Goal: Task Accomplishment & Management: Use online tool/utility

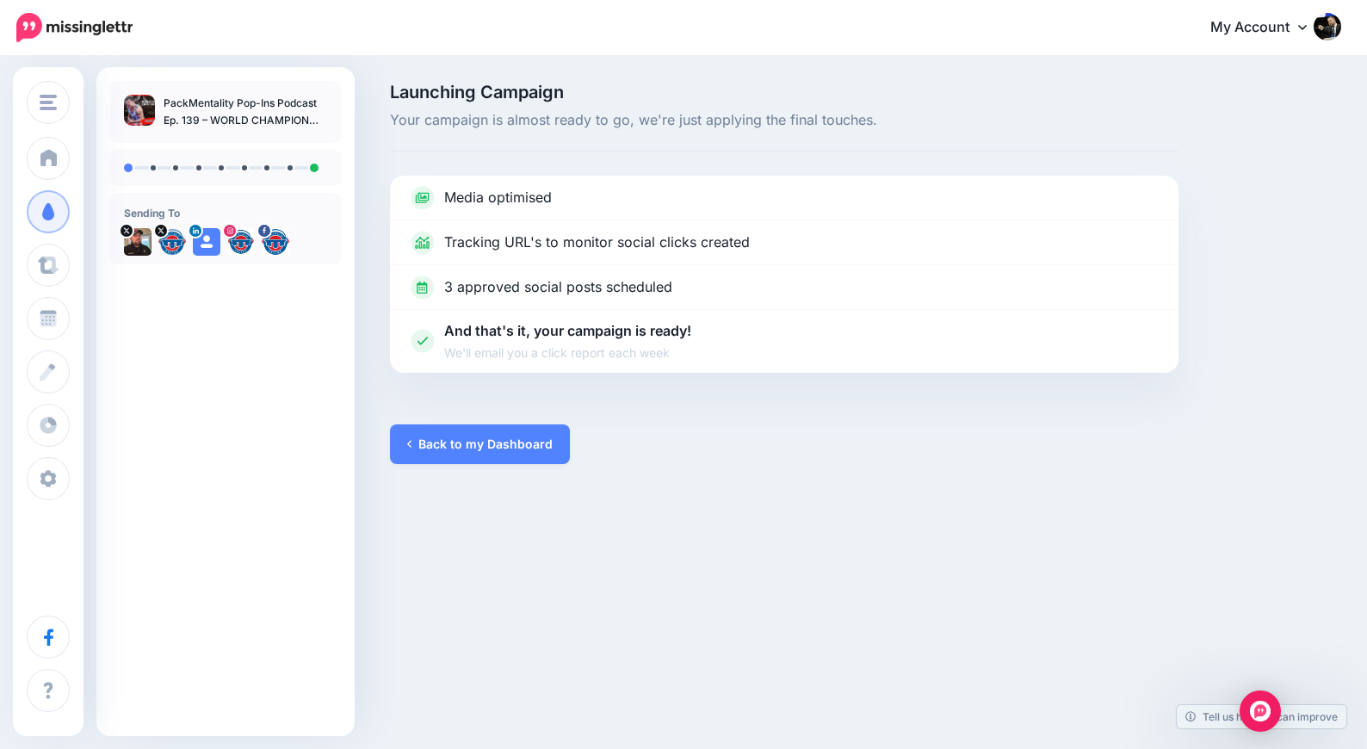
click at [512, 449] on link "Back to my Dashboard" at bounding box center [480, 444] width 180 height 40
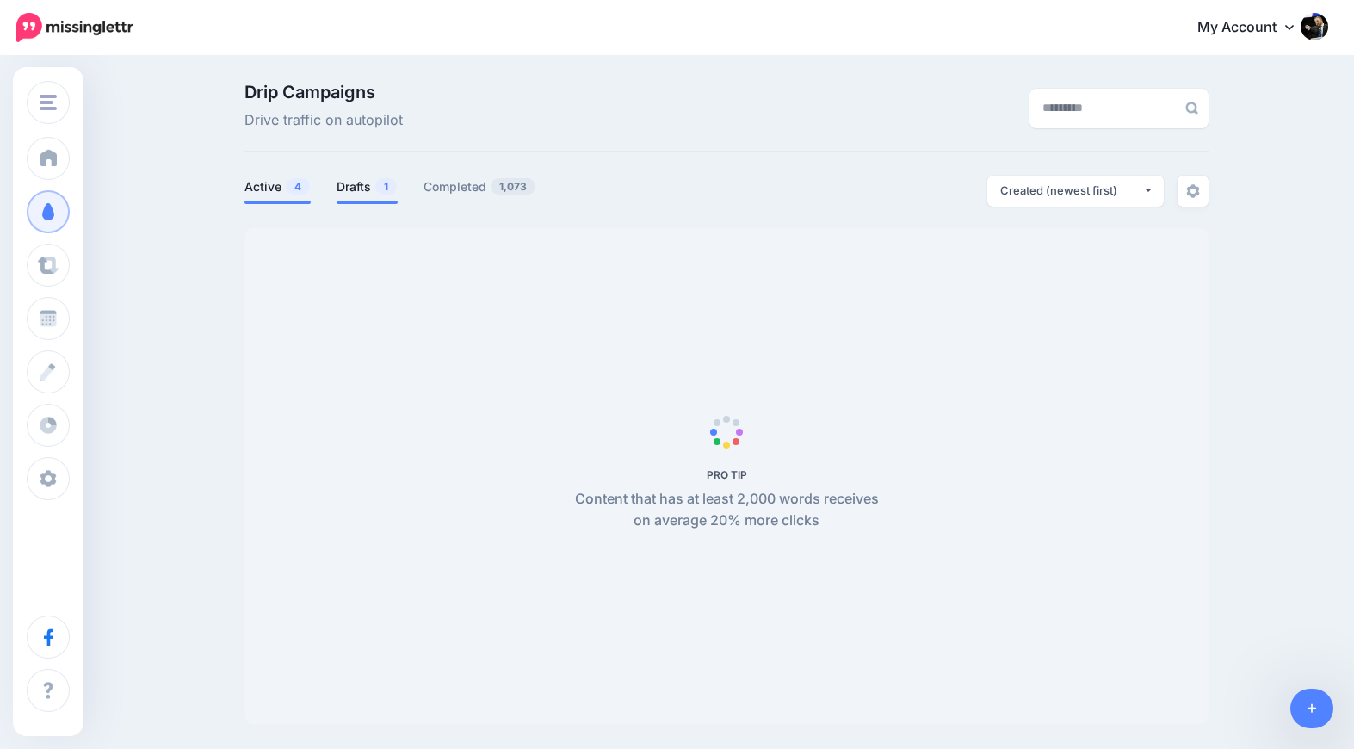
click at [368, 192] on link "Drafts 1" at bounding box center [367, 186] width 61 height 21
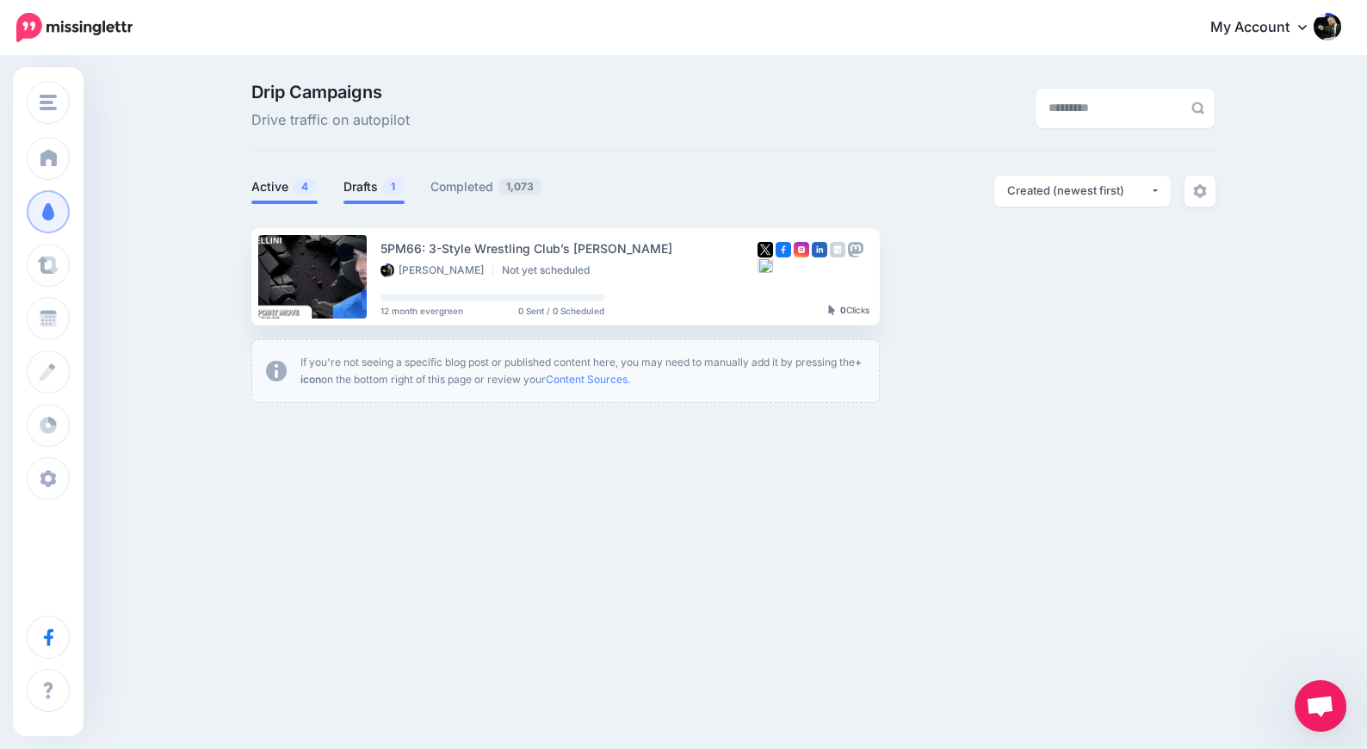
click at [282, 194] on link "Active 4" at bounding box center [284, 186] width 66 height 21
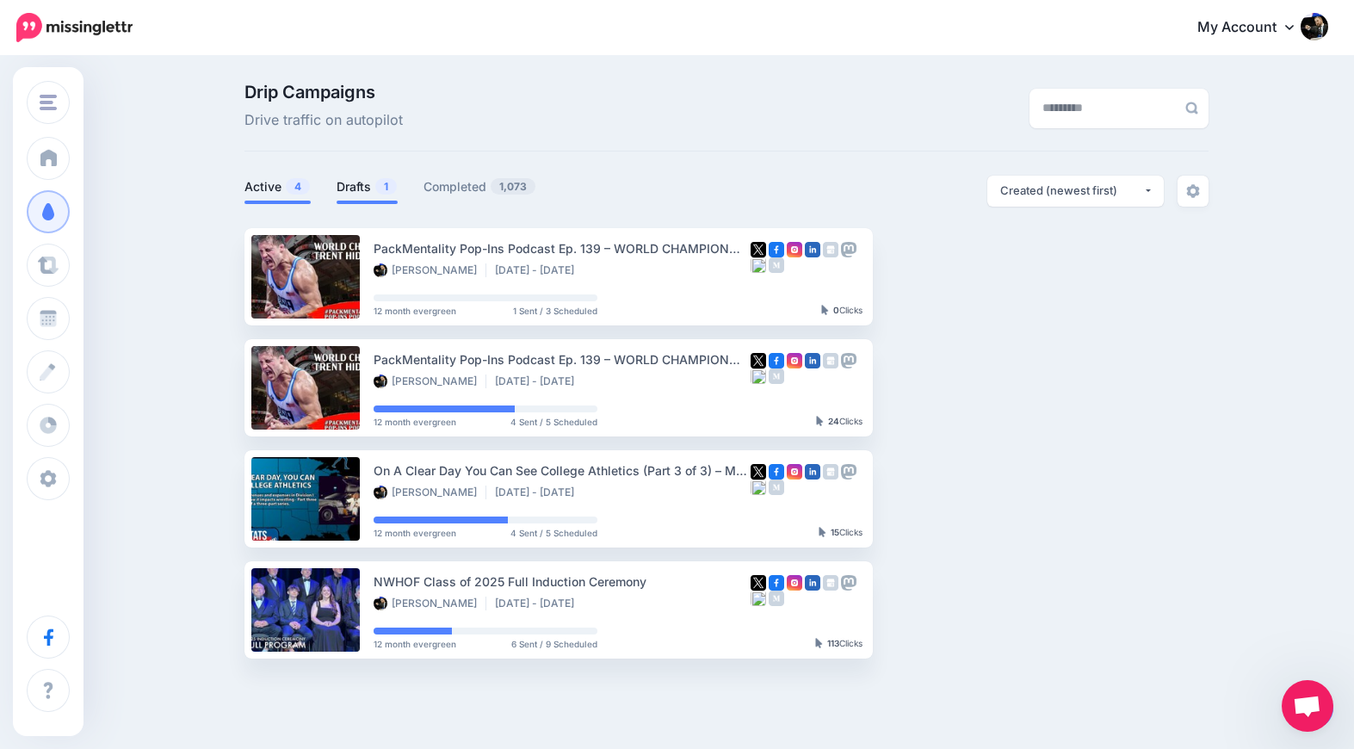
click at [361, 185] on link "Drafts 1" at bounding box center [367, 186] width 61 height 21
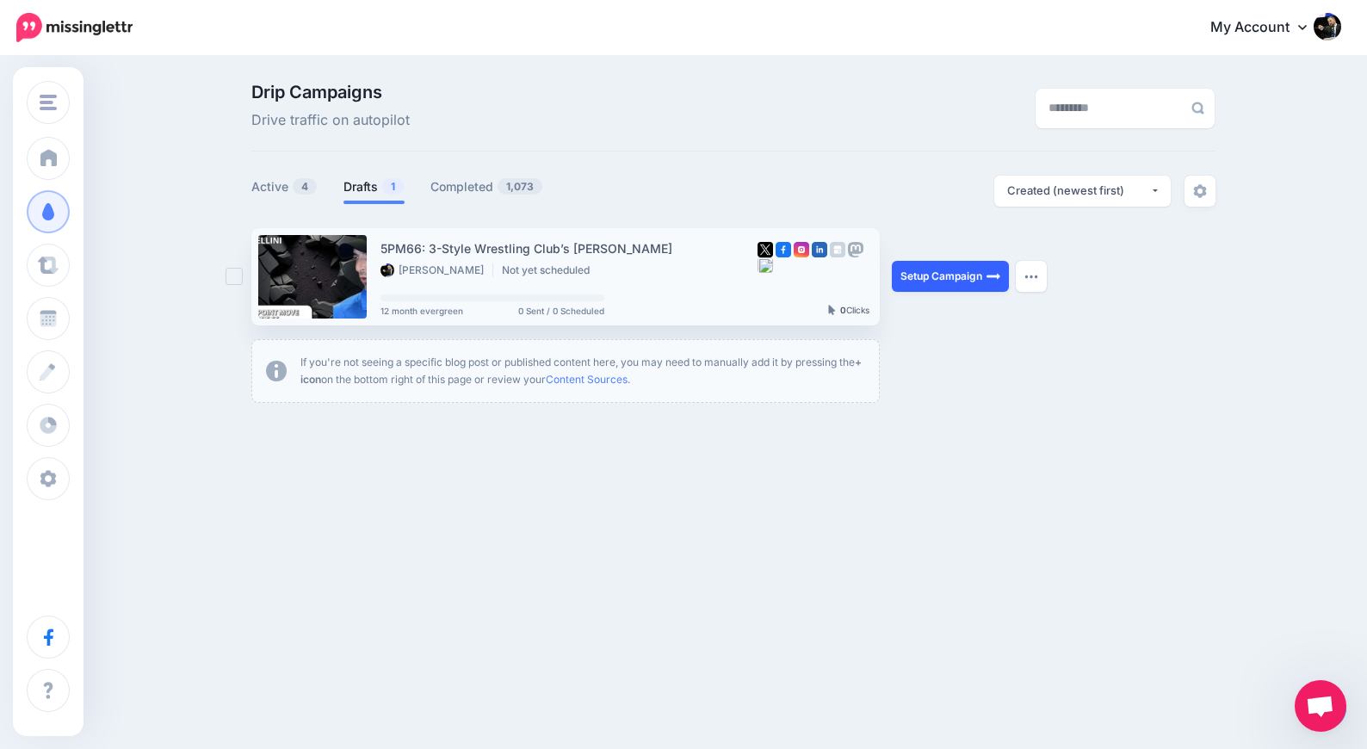
click at [934, 271] on link "Setup Campaign" at bounding box center [950, 276] width 117 height 31
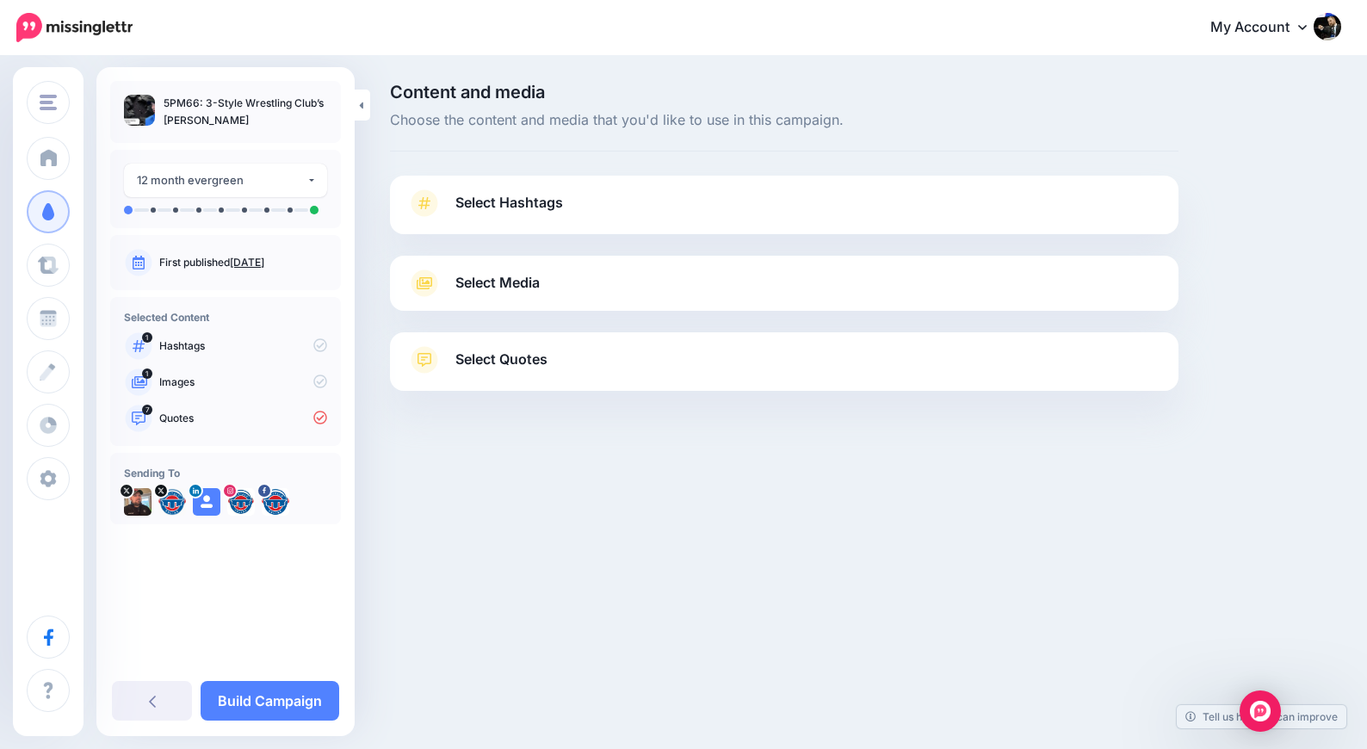
click at [577, 358] on link "Select Quotes" at bounding box center [784, 368] width 754 height 45
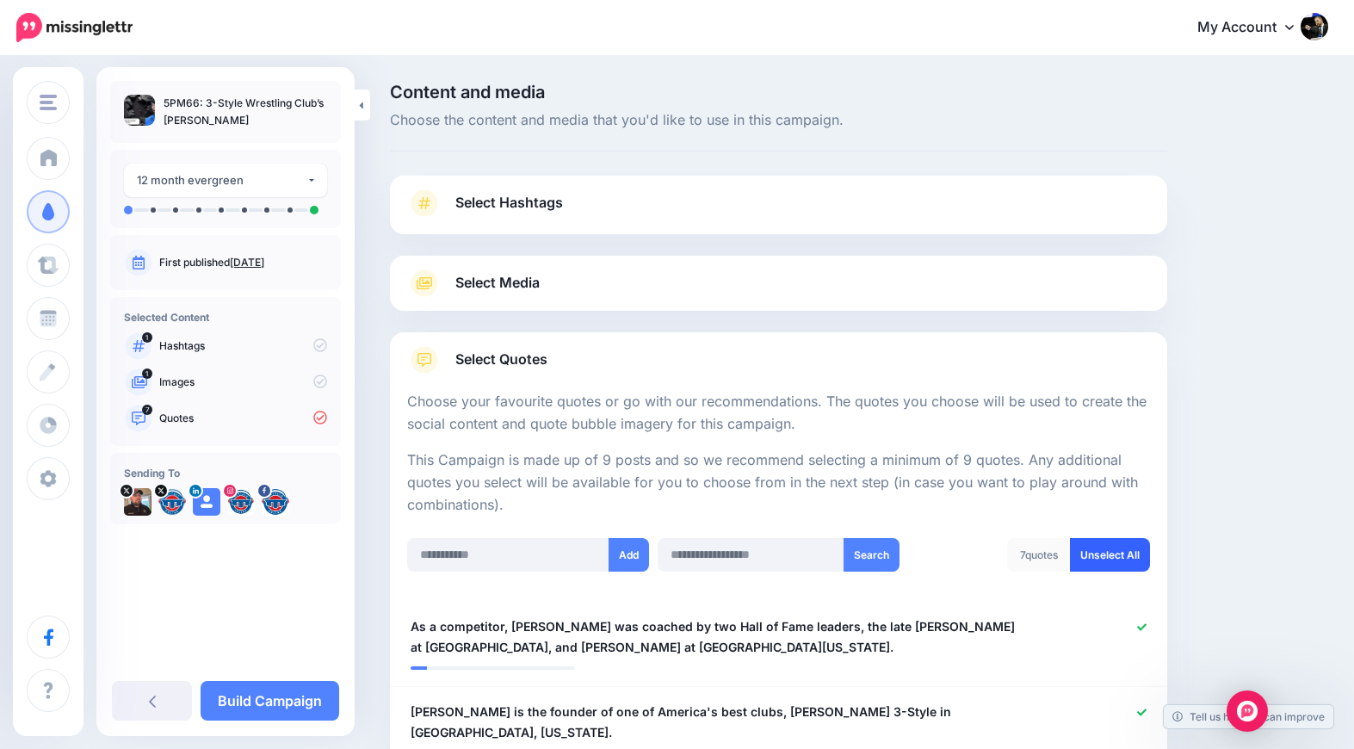
click at [1121, 555] on link "Unselect All" at bounding box center [1110, 555] width 80 height 34
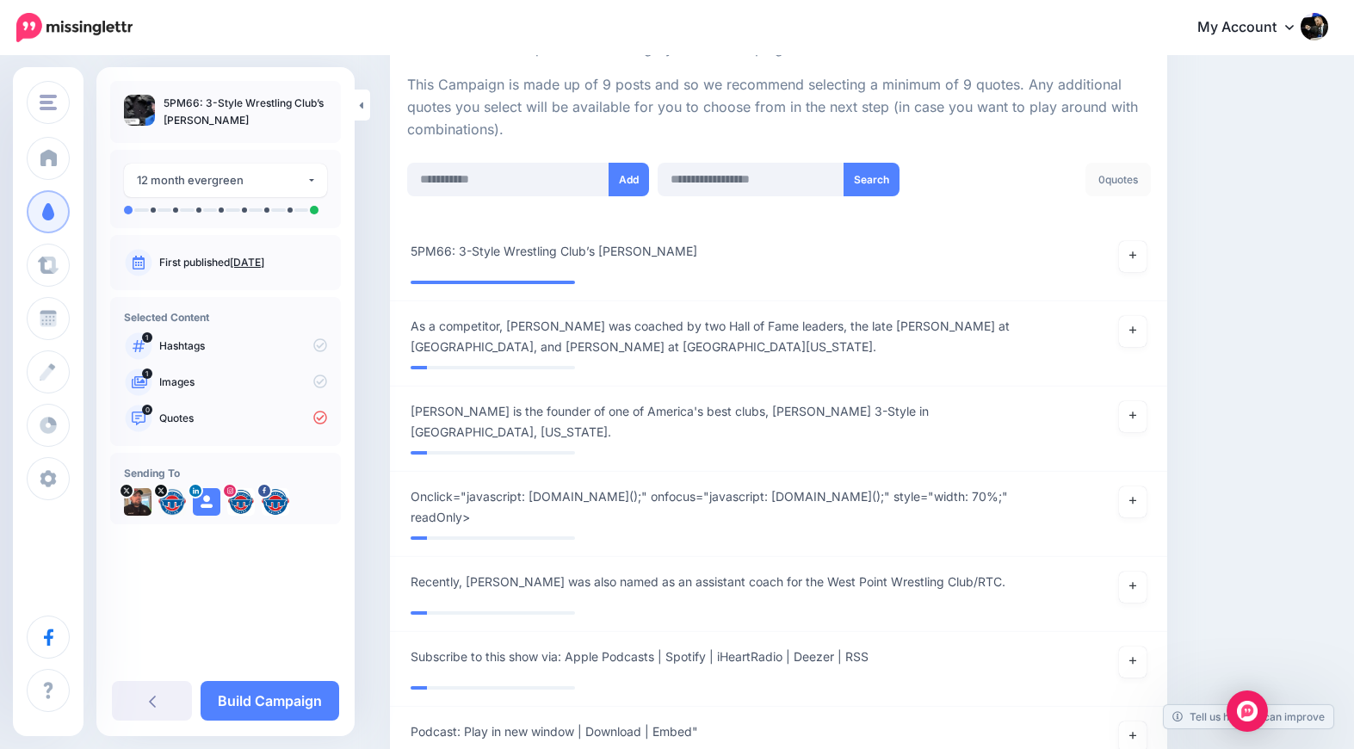
scroll to position [386, 0]
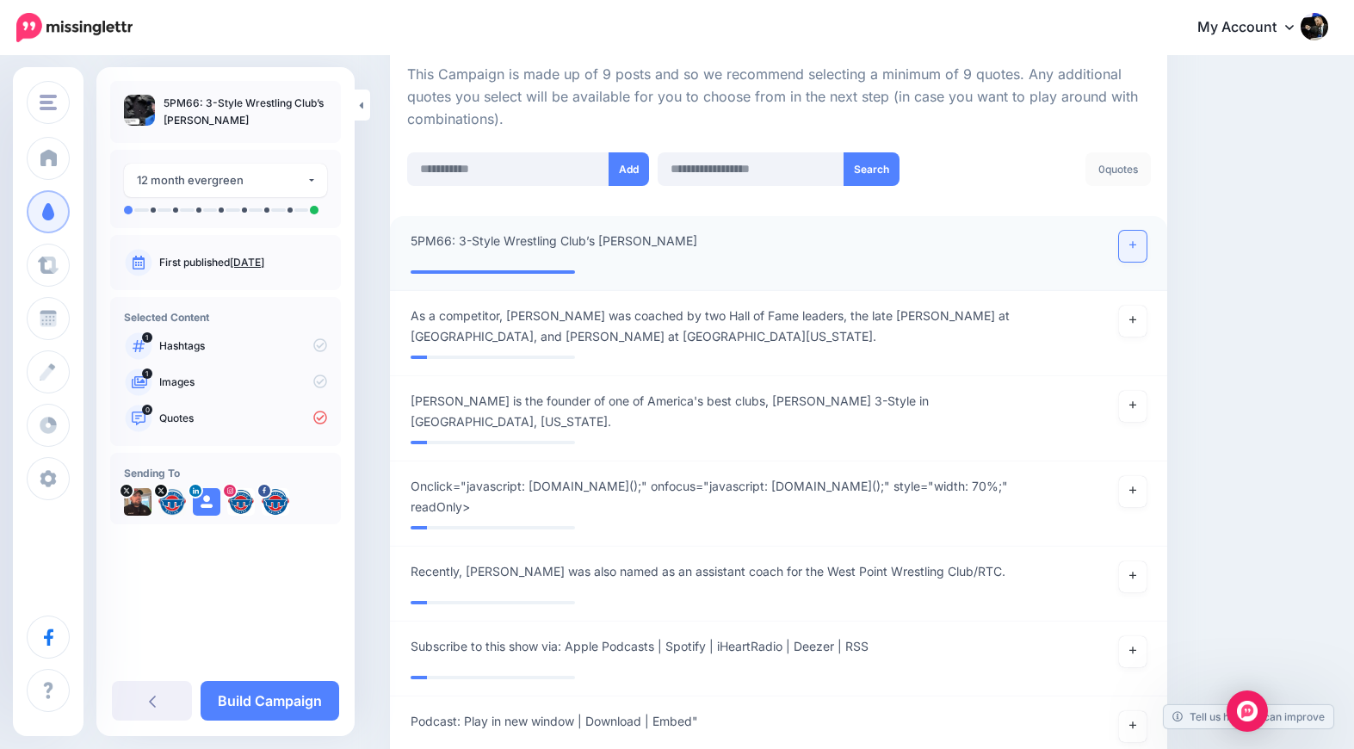
click at [1146, 248] on link at bounding box center [1133, 246] width 28 height 31
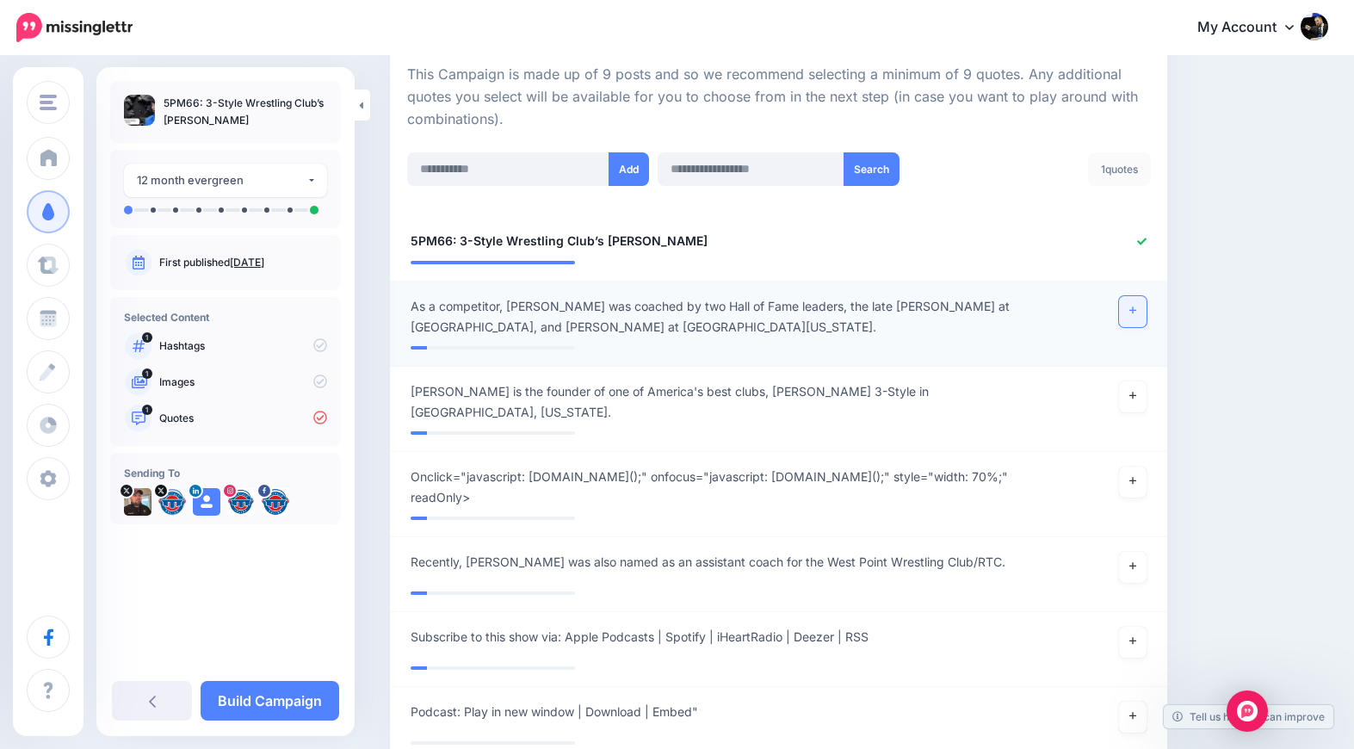
click at [1146, 316] on link at bounding box center [1133, 311] width 28 height 31
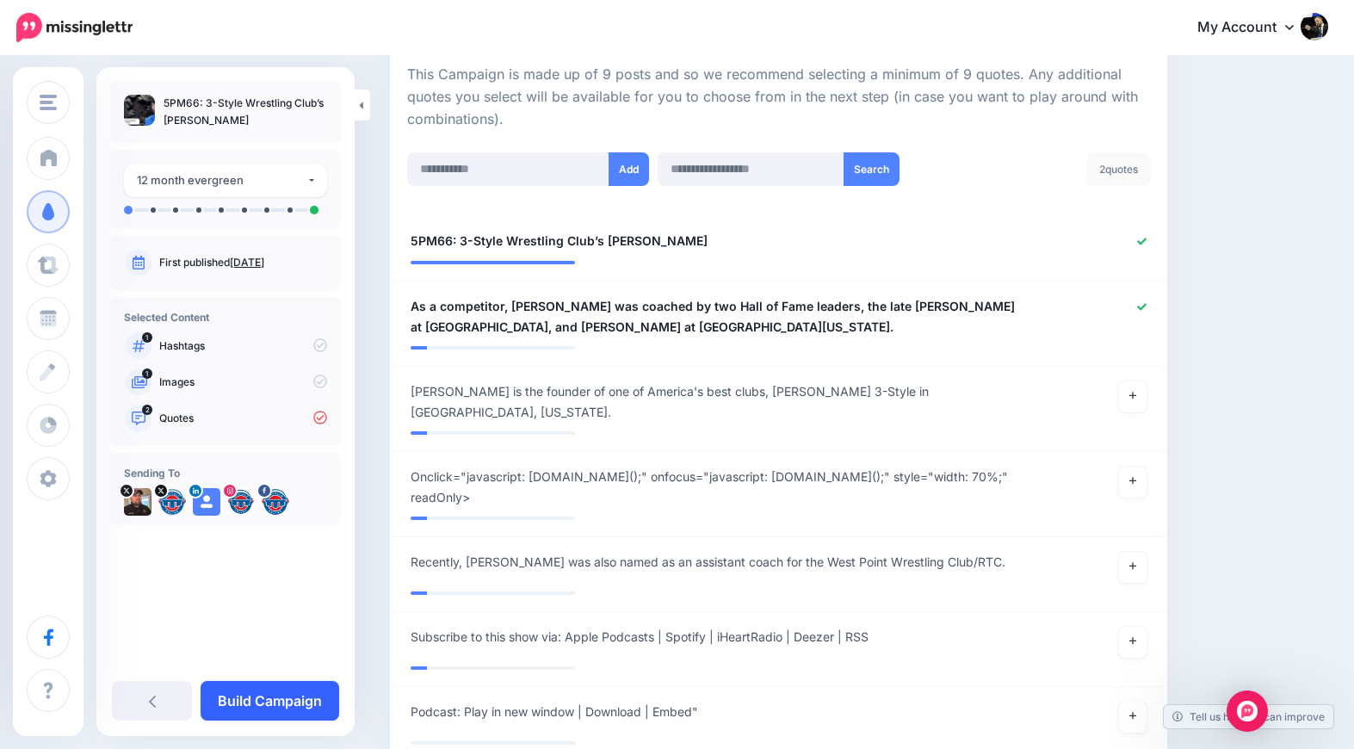
click at [322, 706] on link "Build Campaign" at bounding box center [270, 701] width 139 height 40
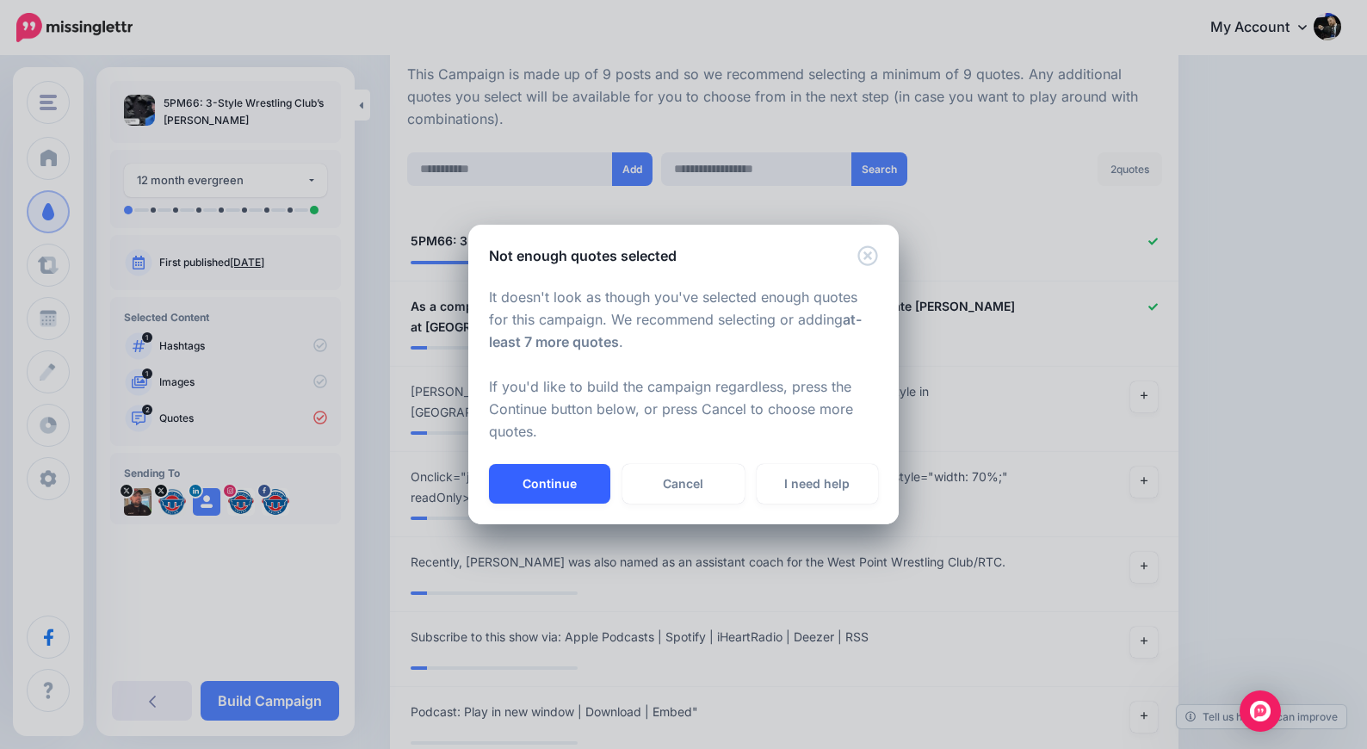
click at [539, 495] on button "Continue" at bounding box center [549, 484] width 121 height 40
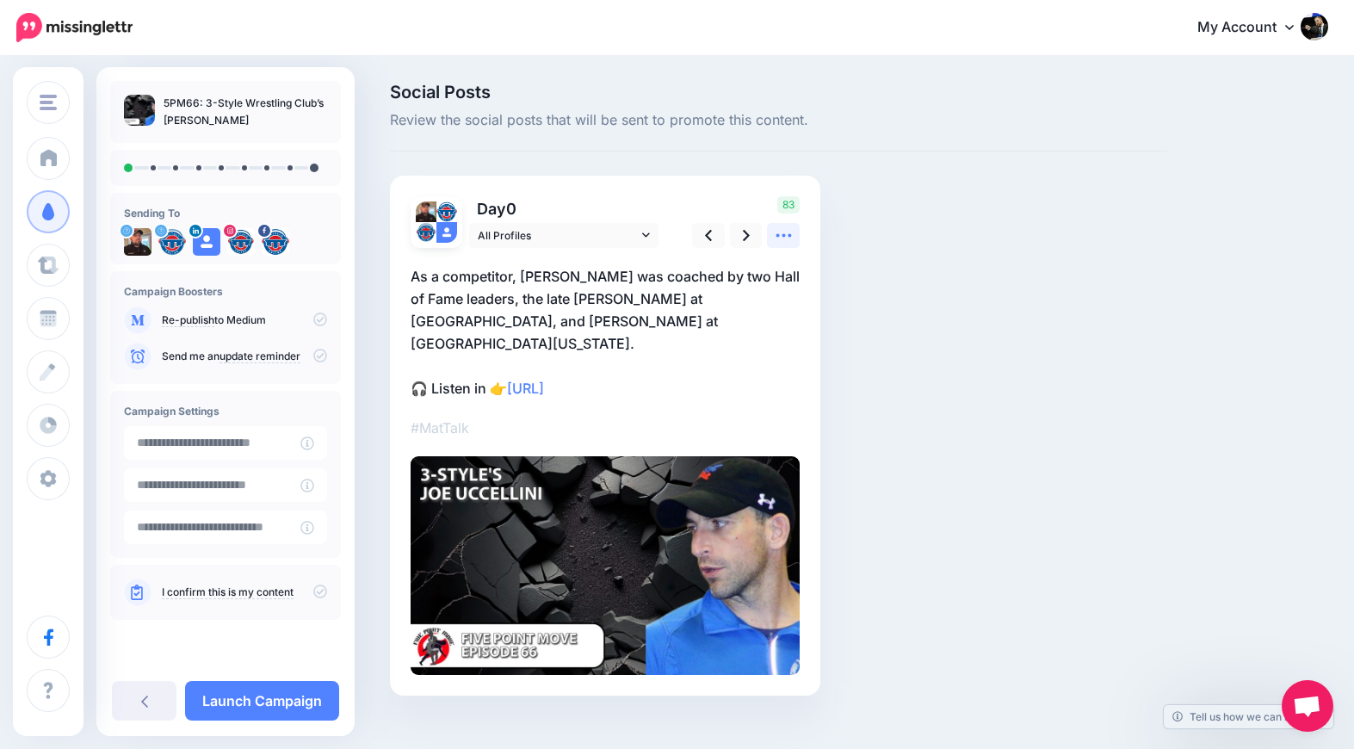
click at [788, 235] on icon at bounding box center [782, 235] width 15 height 3
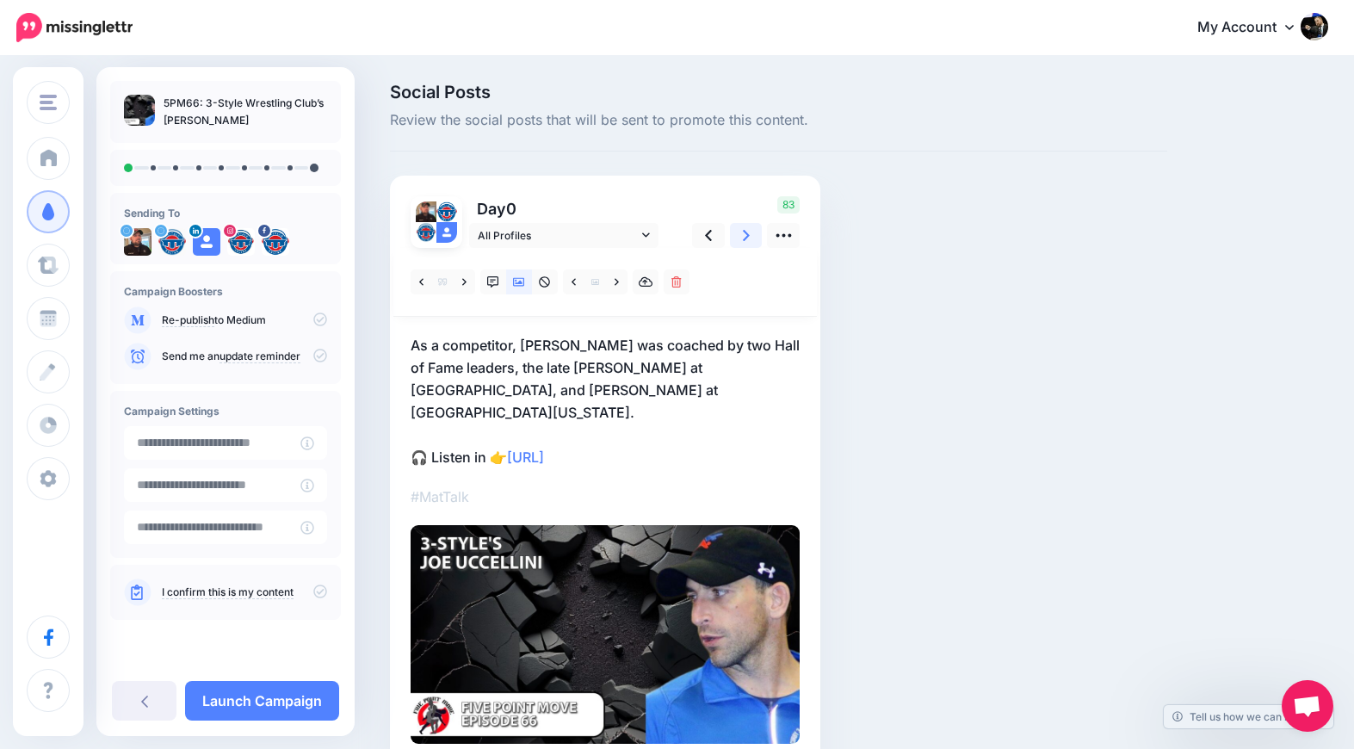
click at [749, 241] on icon at bounding box center [746, 235] width 7 height 18
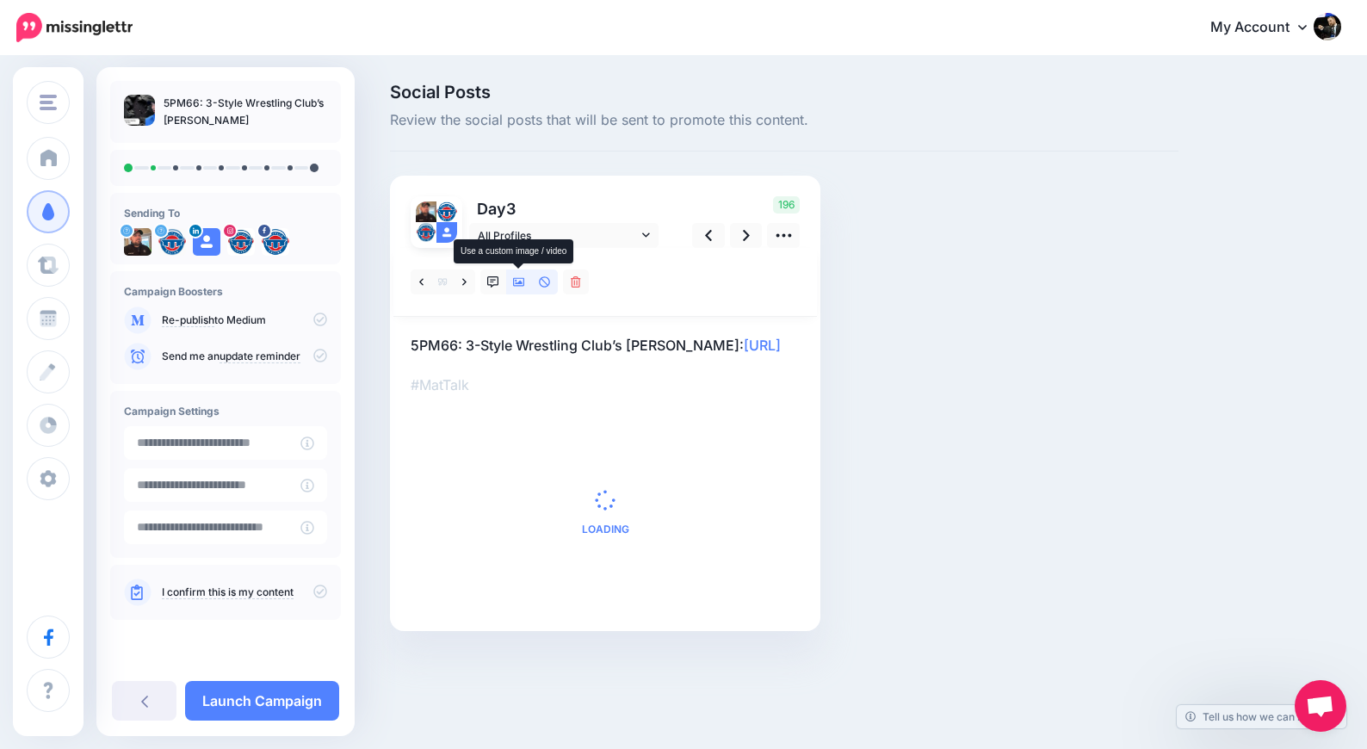
click at [521, 283] on icon at bounding box center [519, 282] width 12 height 9
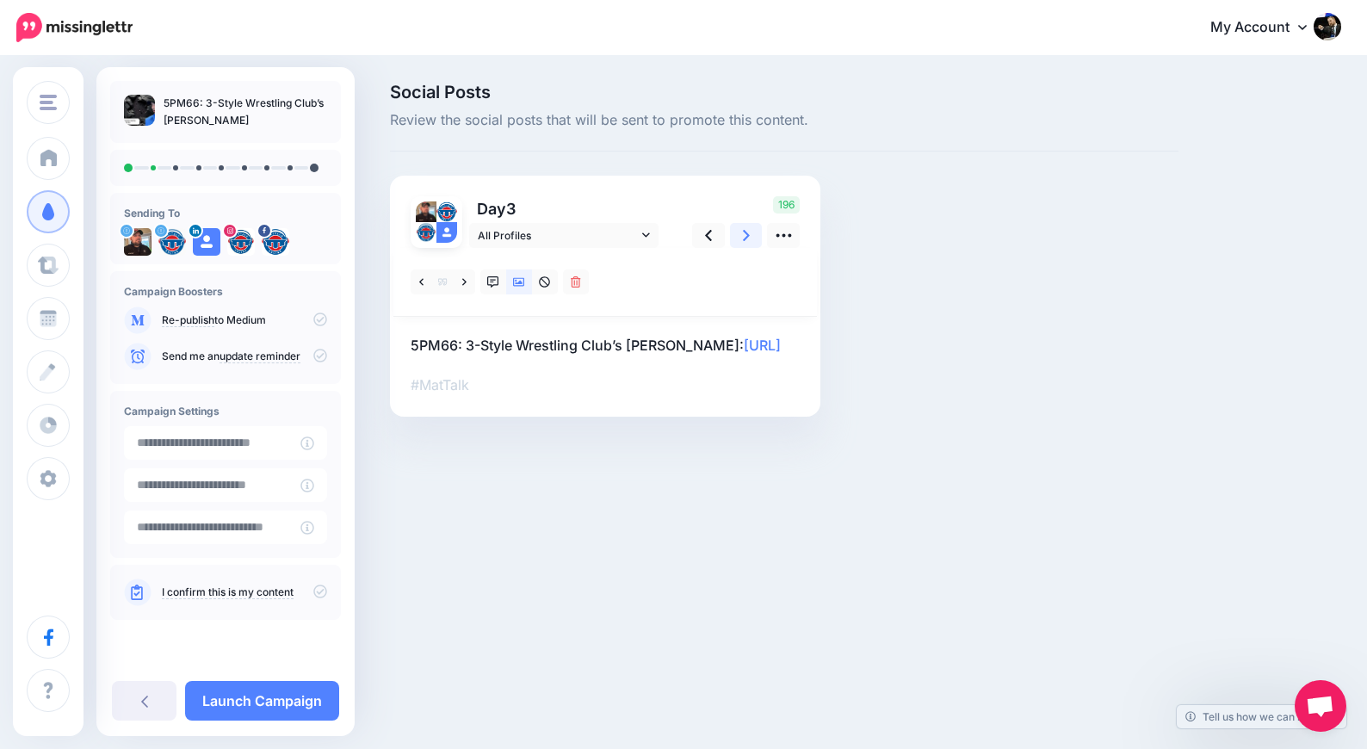
click at [751, 237] on link at bounding box center [746, 235] width 33 height 25
click at [519, 283] on icon at bounding box center [519, 282] width 12 height 9
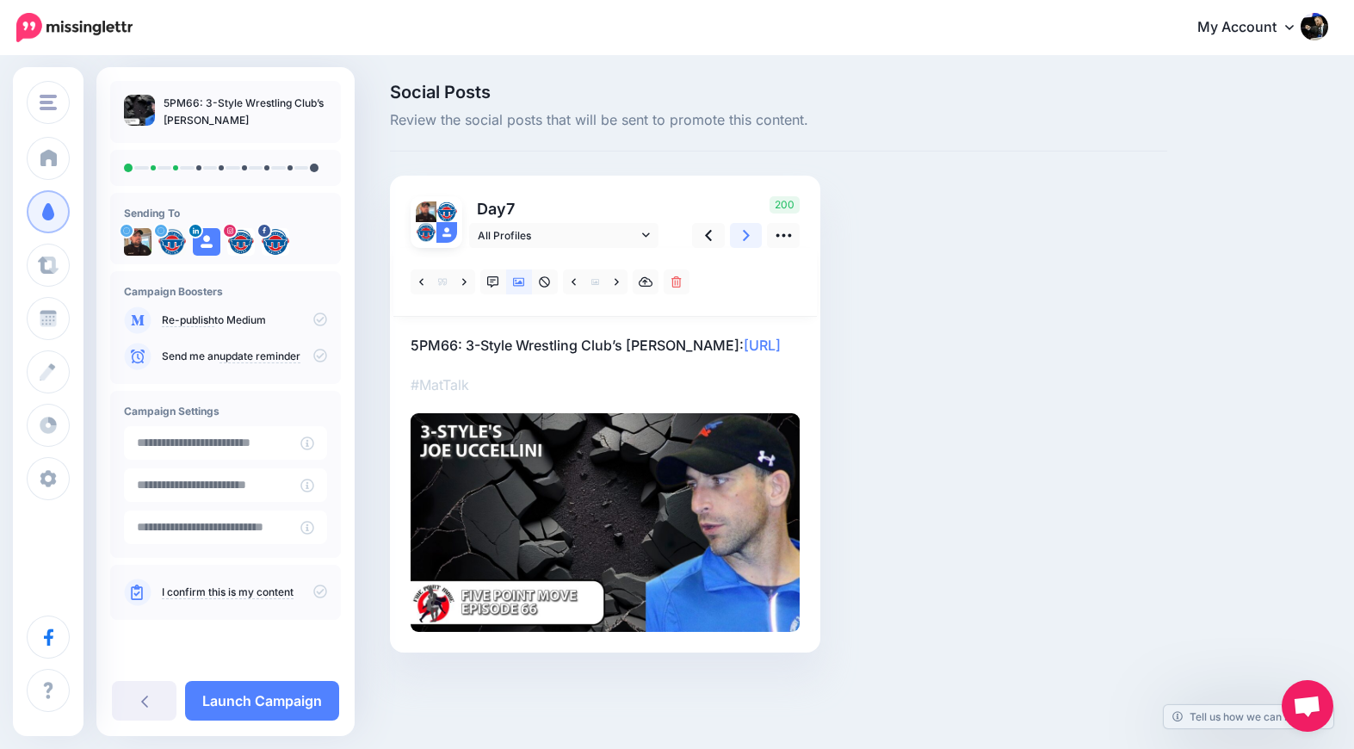
click at [746, 239] on icon at bounding box center [746, 235] width 7 height 18
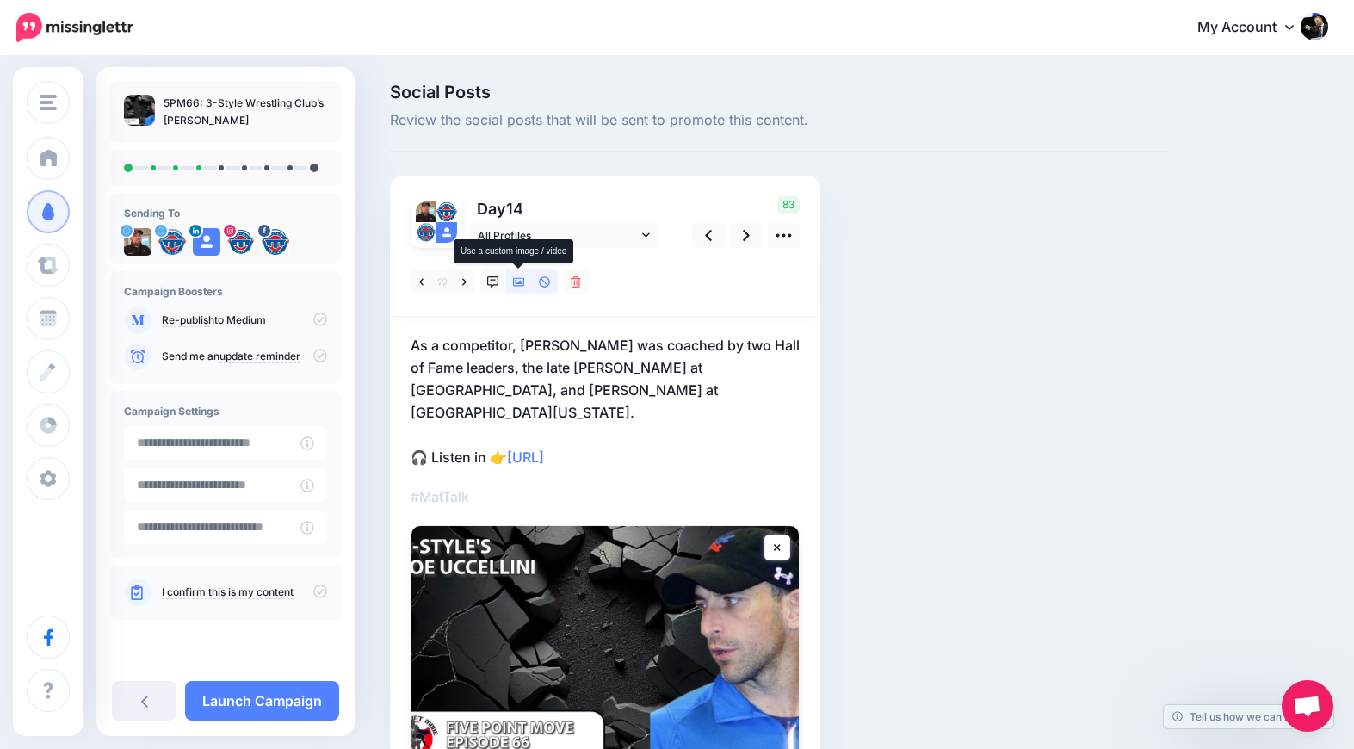
click at [510, 284] on link at bounding box center [519, 281] width 26 height 25
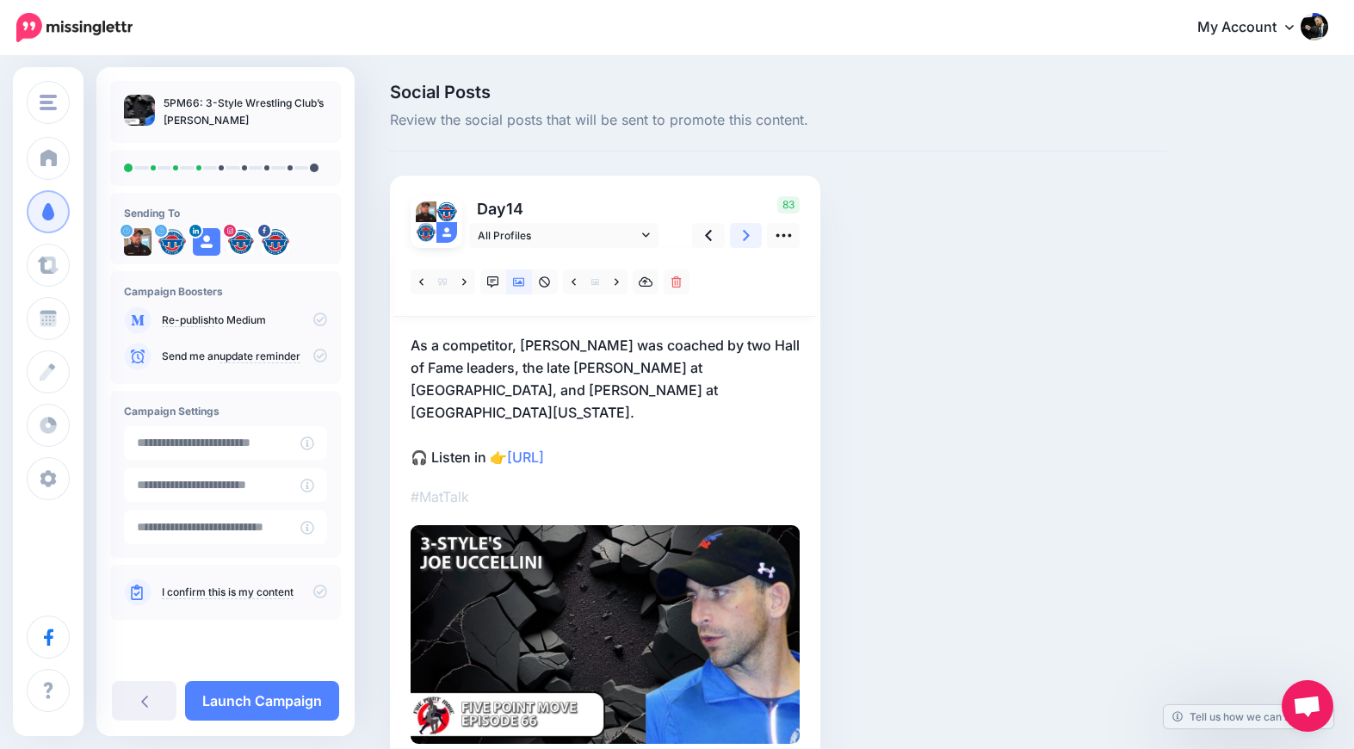
click at [751, 242] on link at bounding box center [746, 235] width 33 height 25
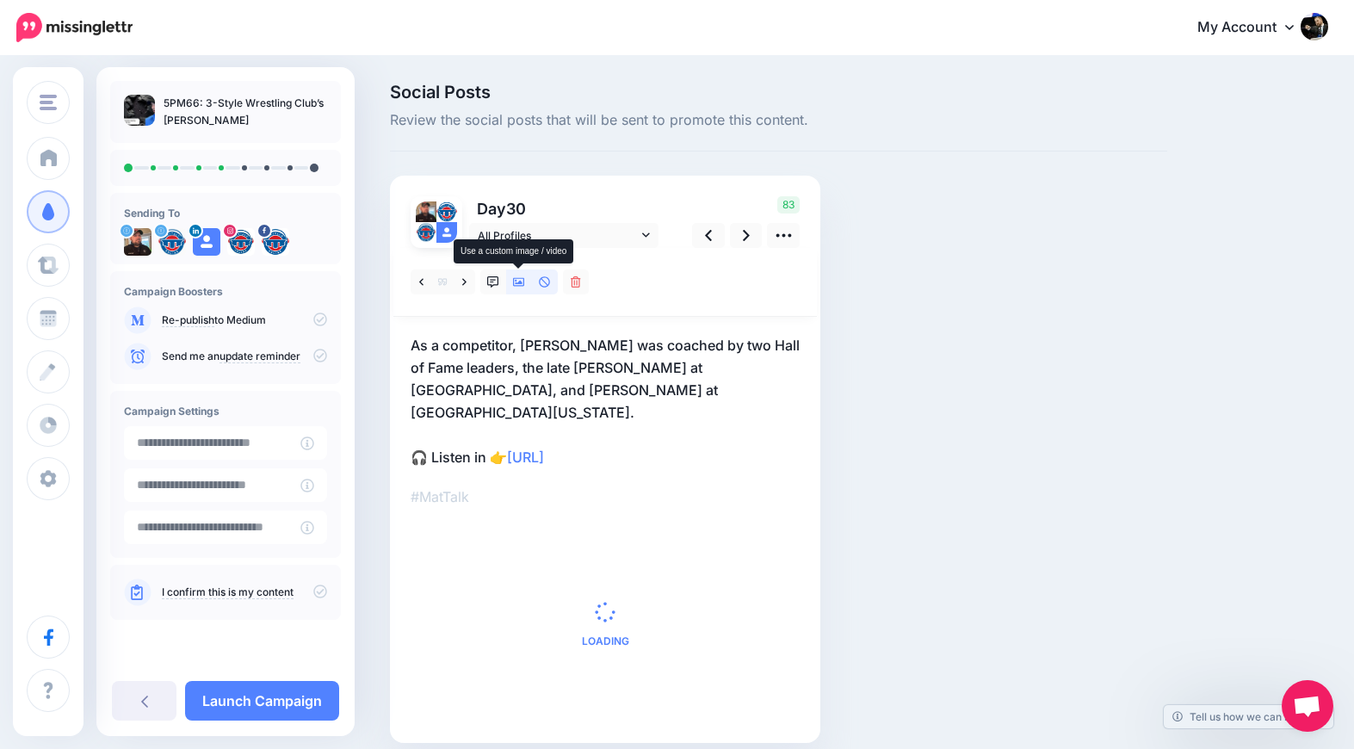
click at [522, 290] on link at bounding box center [519, 281] width 26 height 25
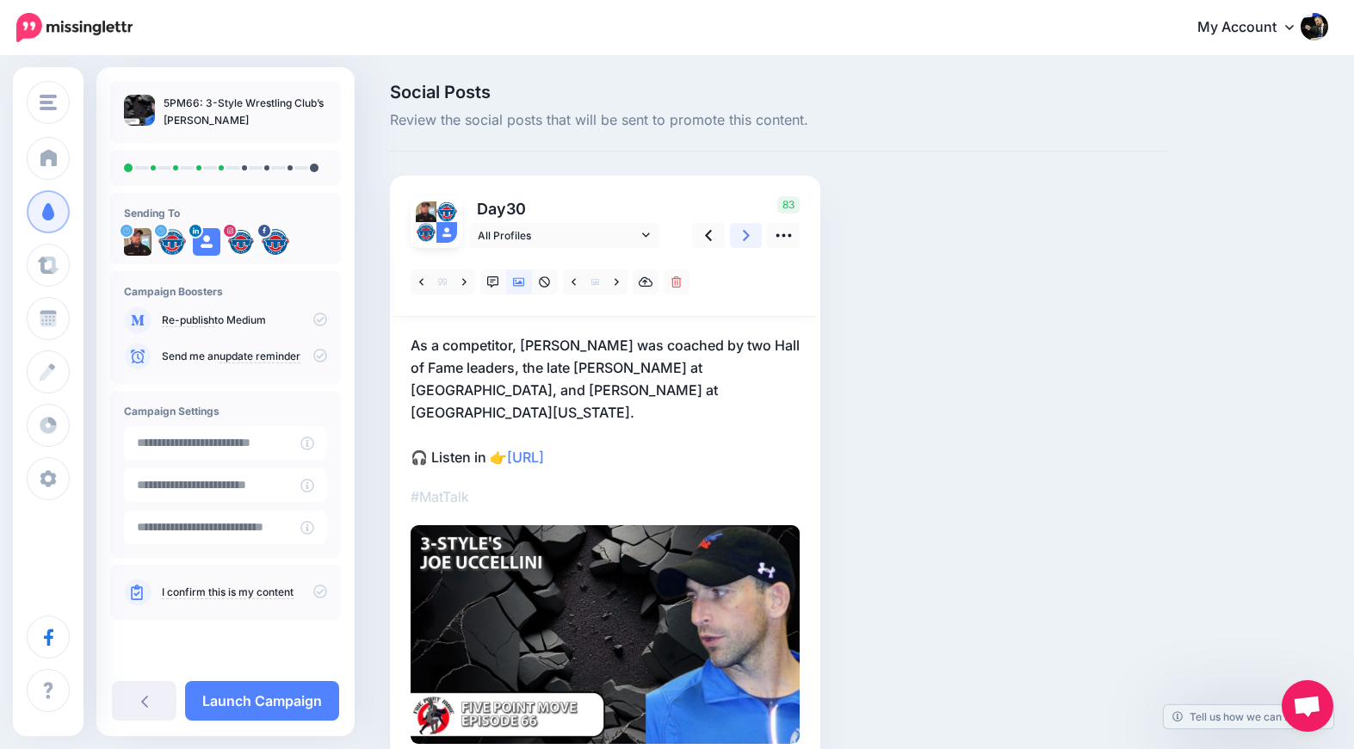
click at [745, 245] on link at bounding box center [746, 235] width 33 height 25
click at [675, 288] on link at bounding box center [677, 281] width 26 height 25
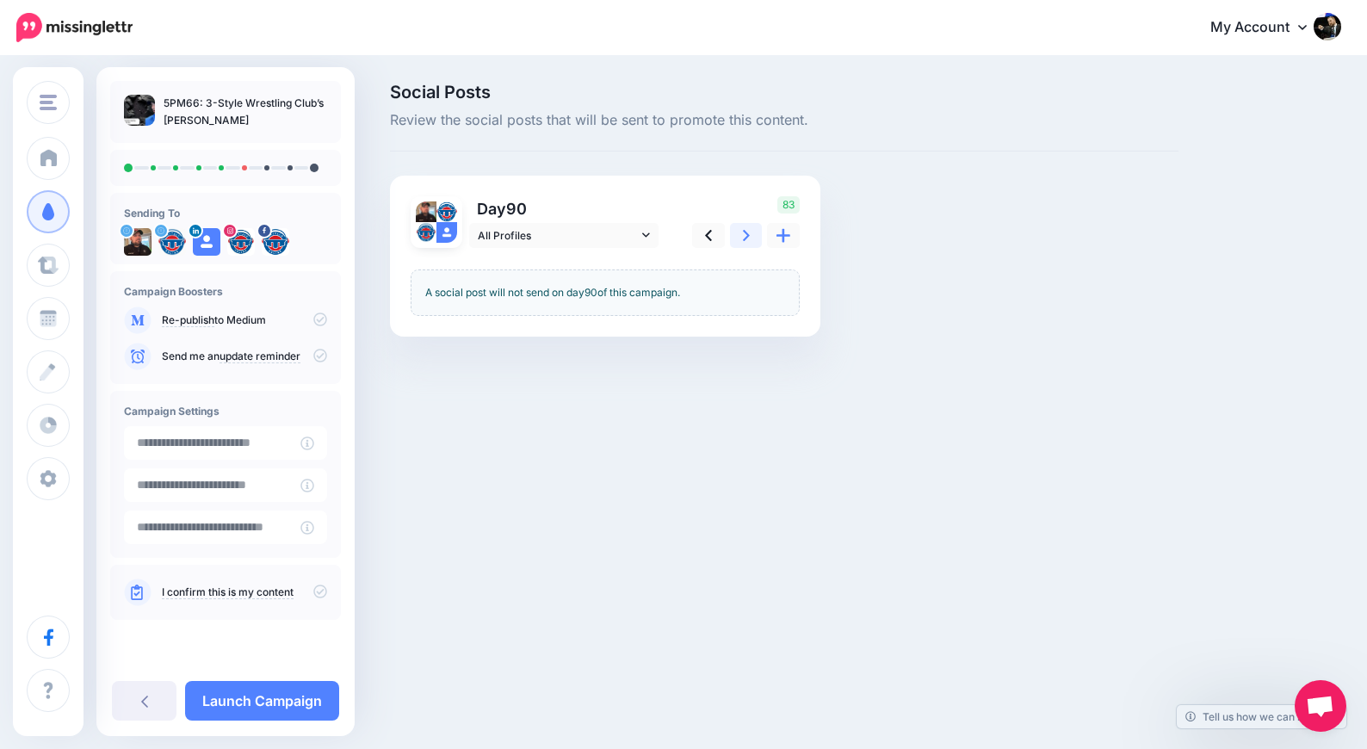
click at [749, 244] on link at bounding box center [746, 235] width 33 height 25
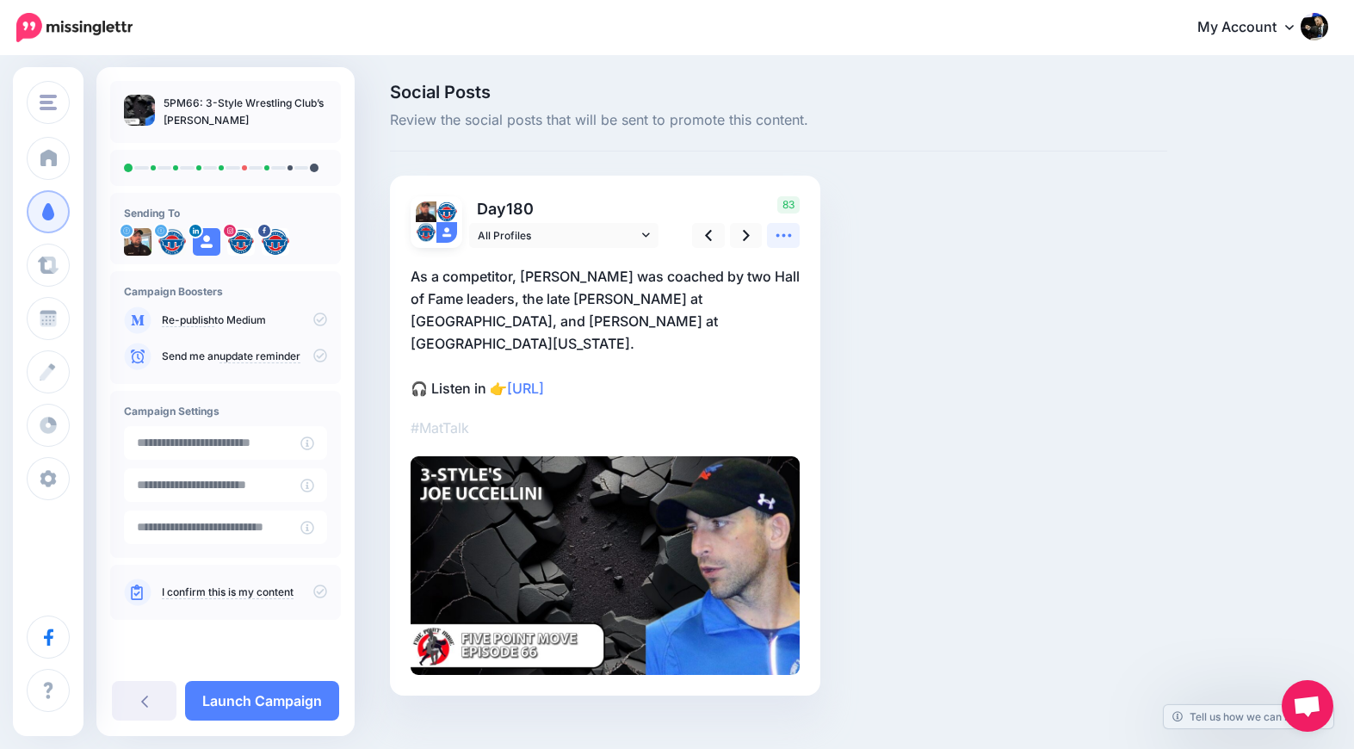
click at [793, 243] on link at bounding box center [783, 235] width 33 height 25
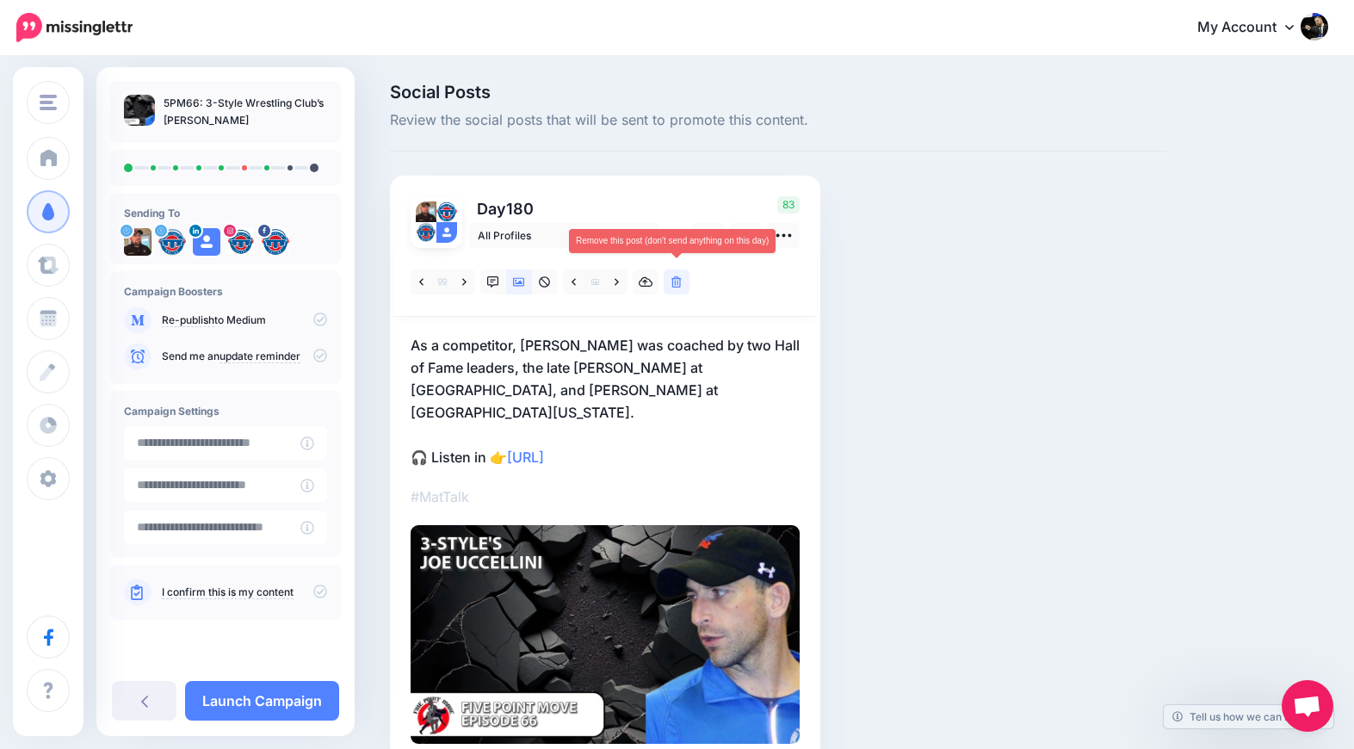
click at [681, 282] on icon at bounding box center [676, 282] width 10 height 12
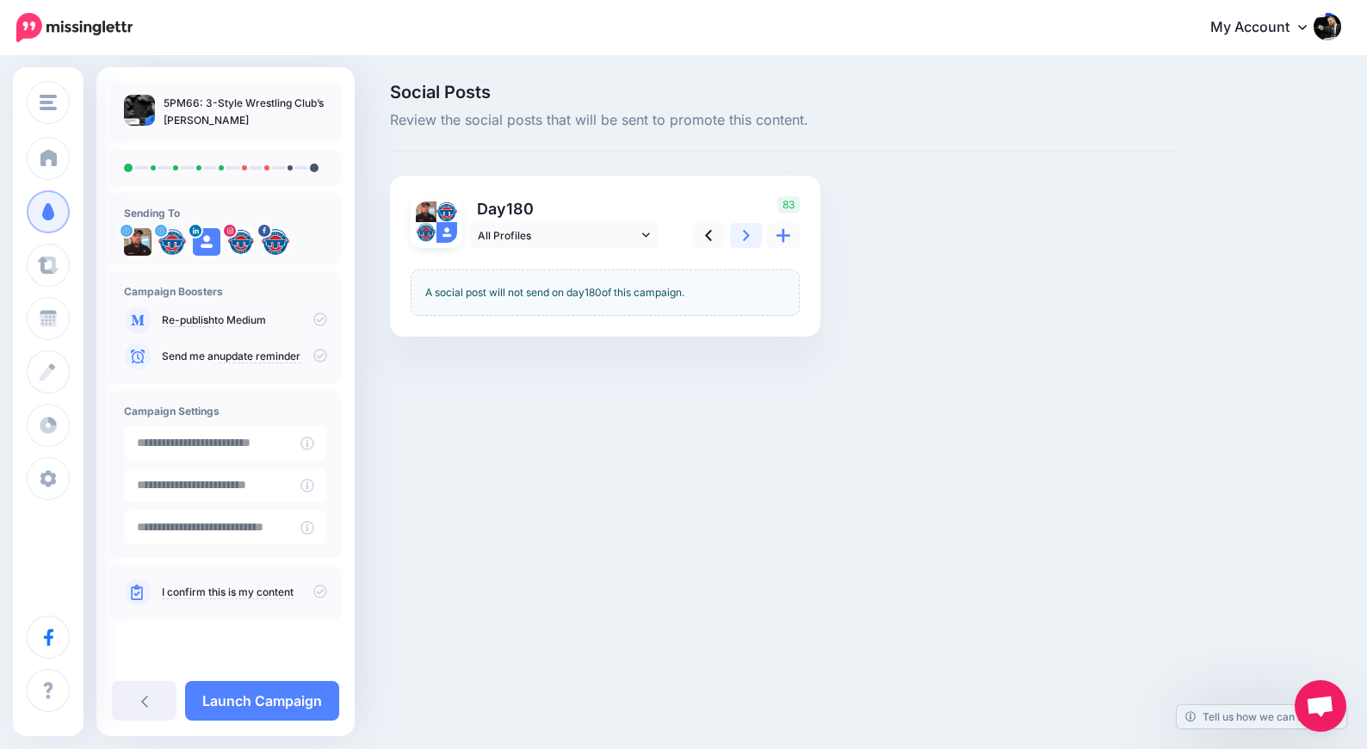
click at [744, 245] on link at bounding box center [746, 235] width 33 height 25
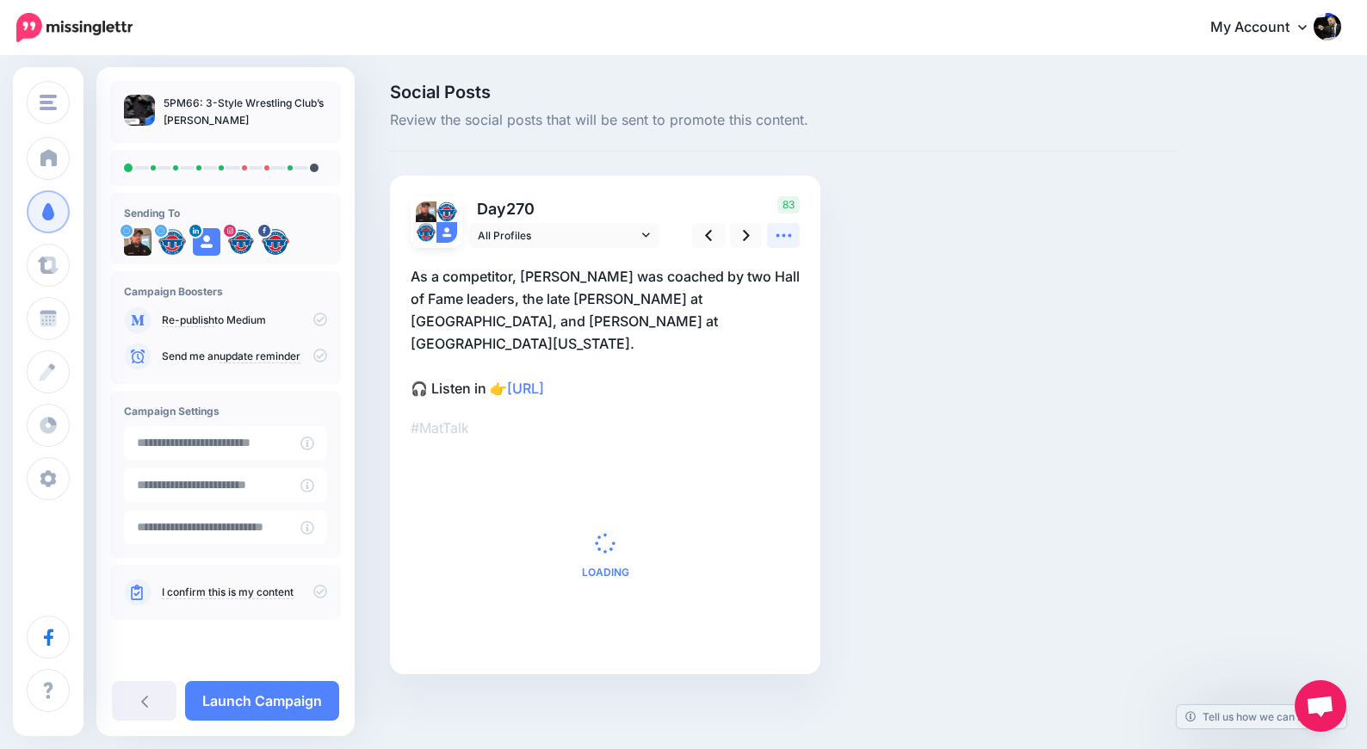
click at [785, 237] on icon at bounding box center [784, 235] width 18 height 18
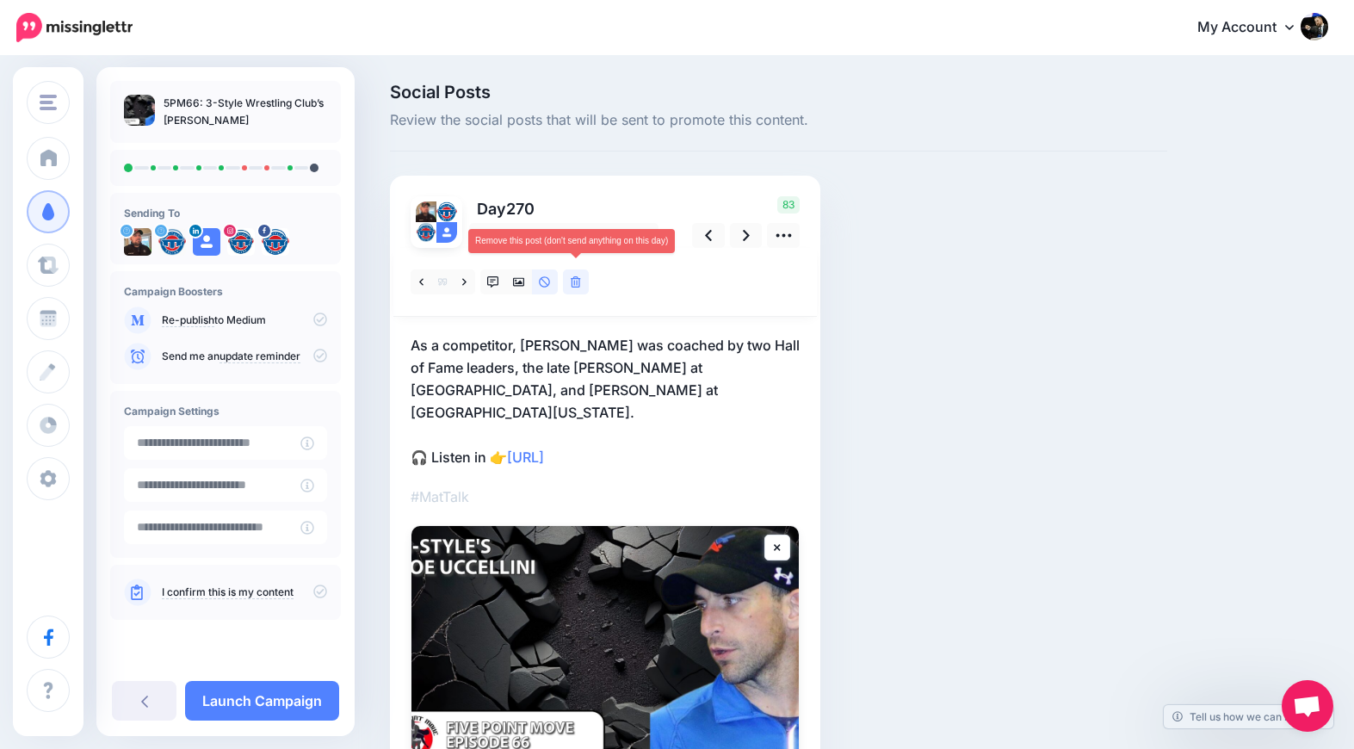
click at [579, 283] on icon at bounding box center [576, 282] width 10 height 12
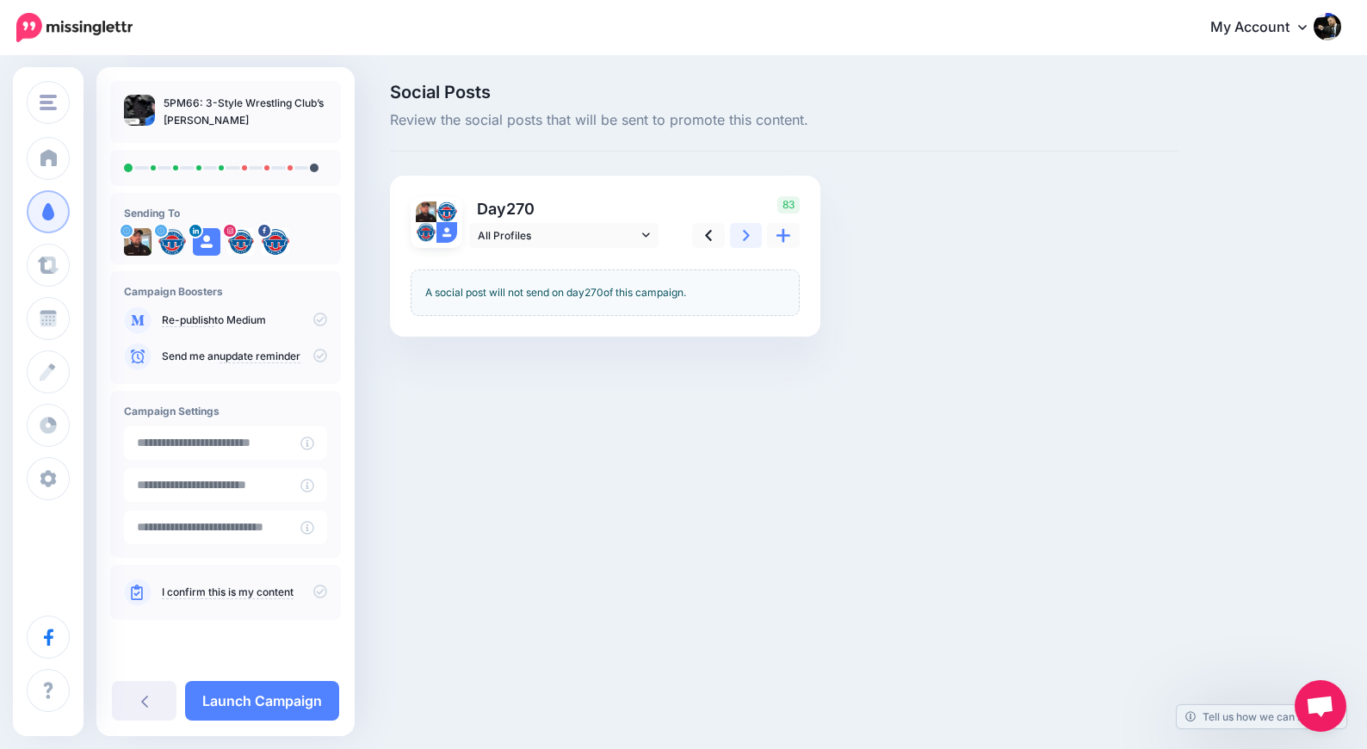
click at [744, 241] on icon at bounding box center [746, 235] width 7 height 18
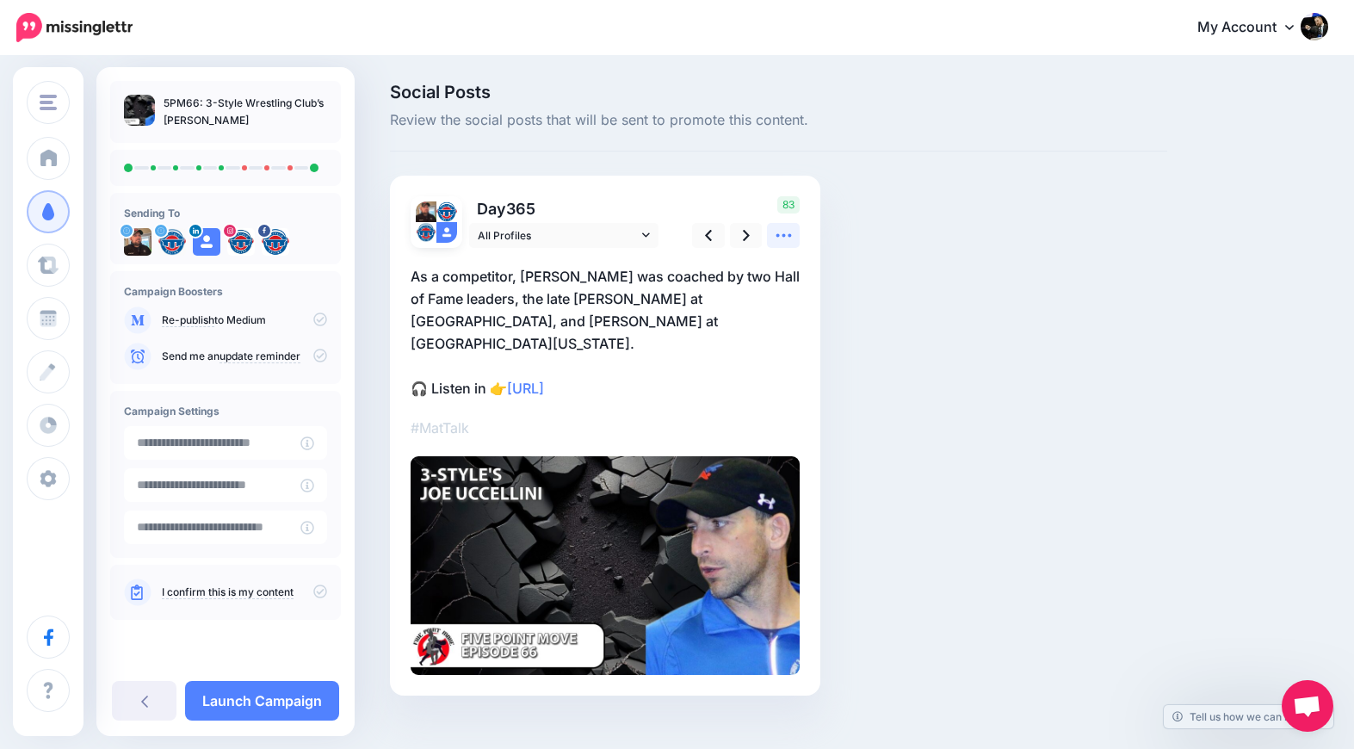
click at [788, 245] on link at bounding box center [783, 235] width 33 height 25
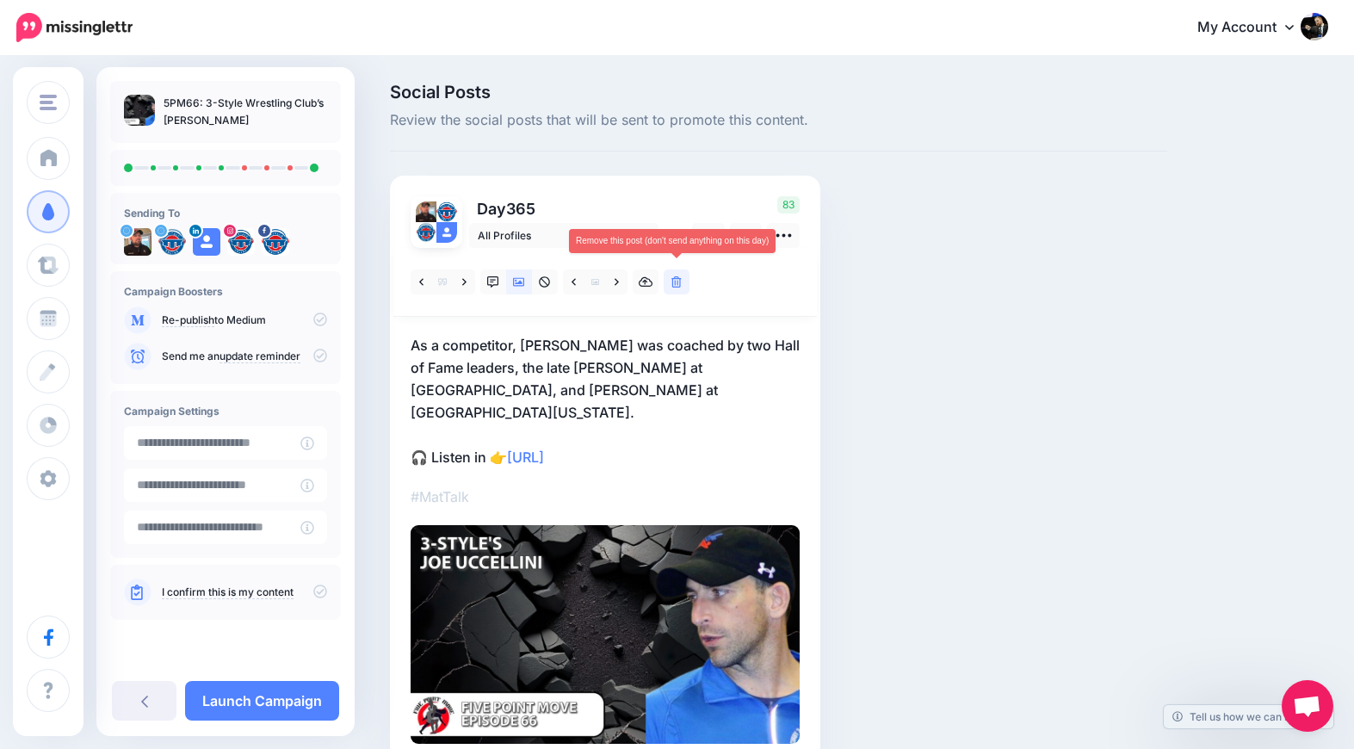
click at [677, 285] on icon at bounding box center [676, 282] width 10 height 12
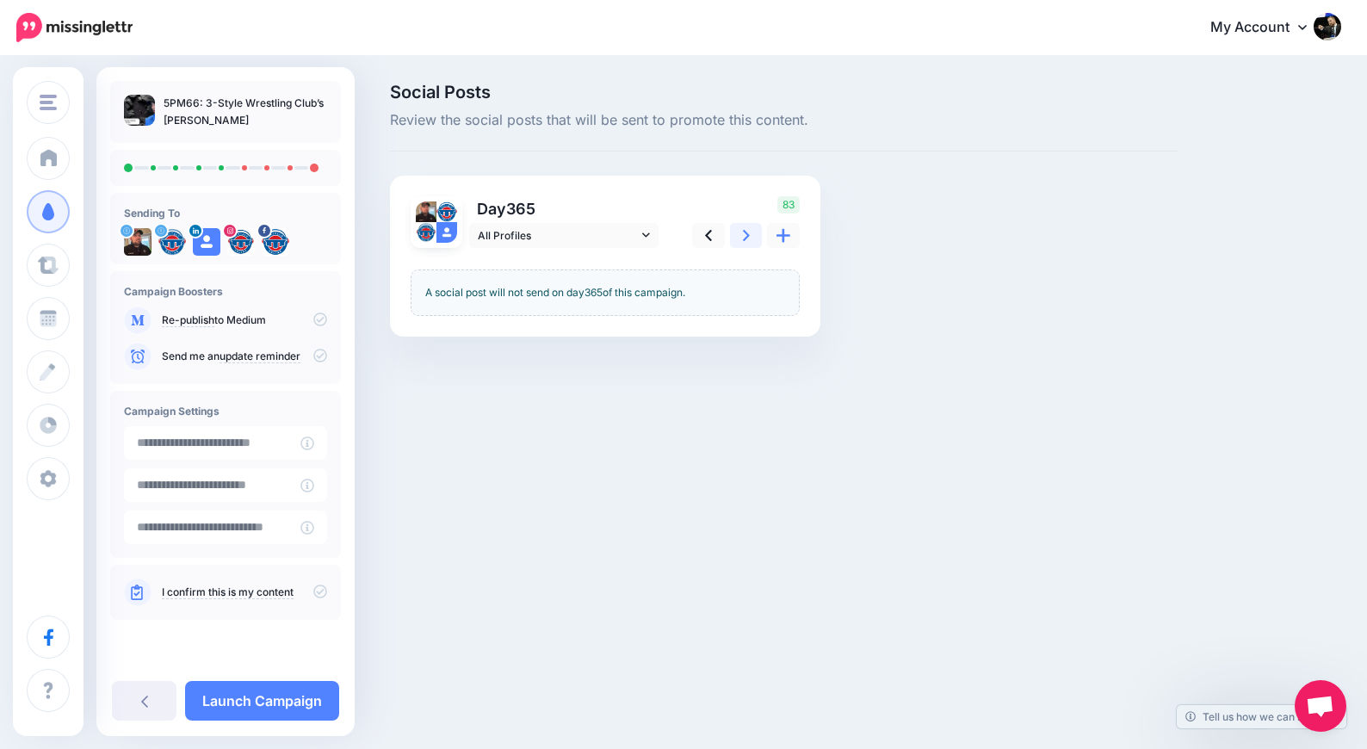
click at [747, 238] on icon at bounding box center [746, 235] width 7 height 18
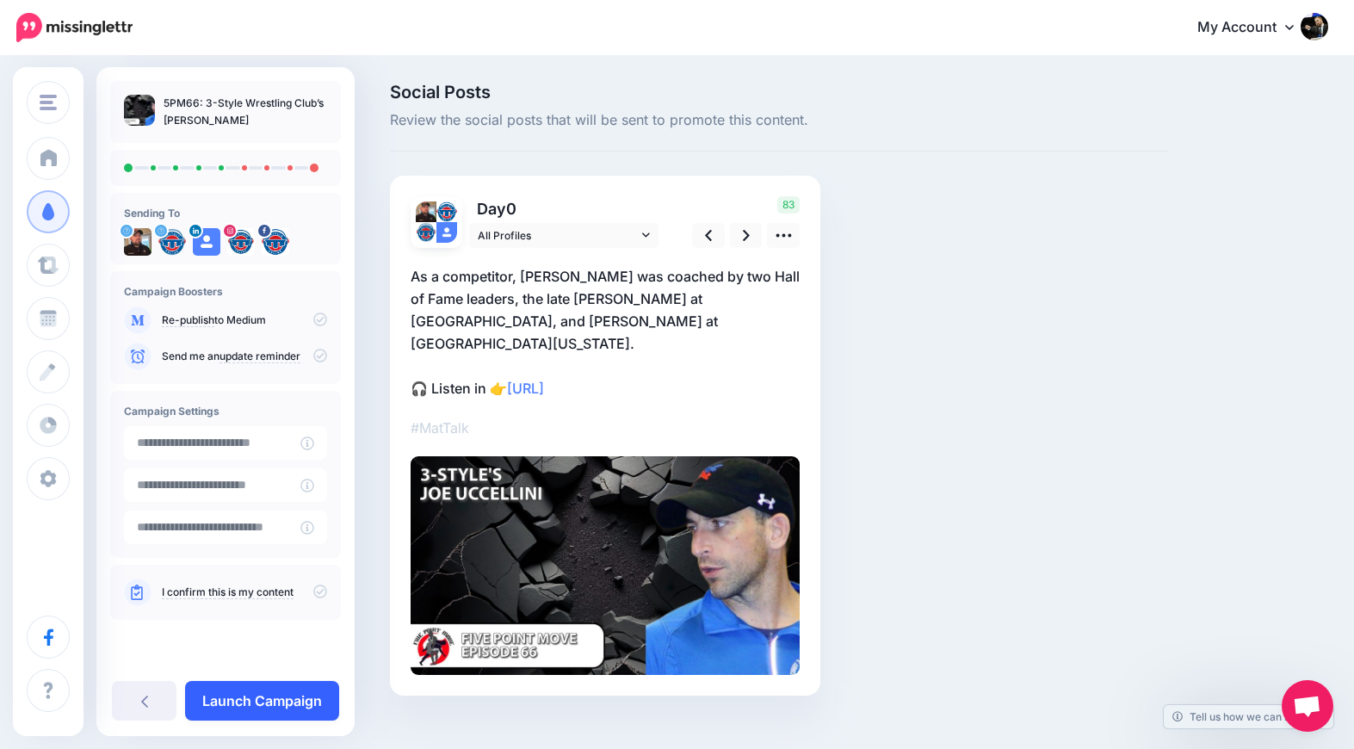
click at [299, 712] on link "Launch Campaign" at bounding box center [262, 701] width 154 height 40
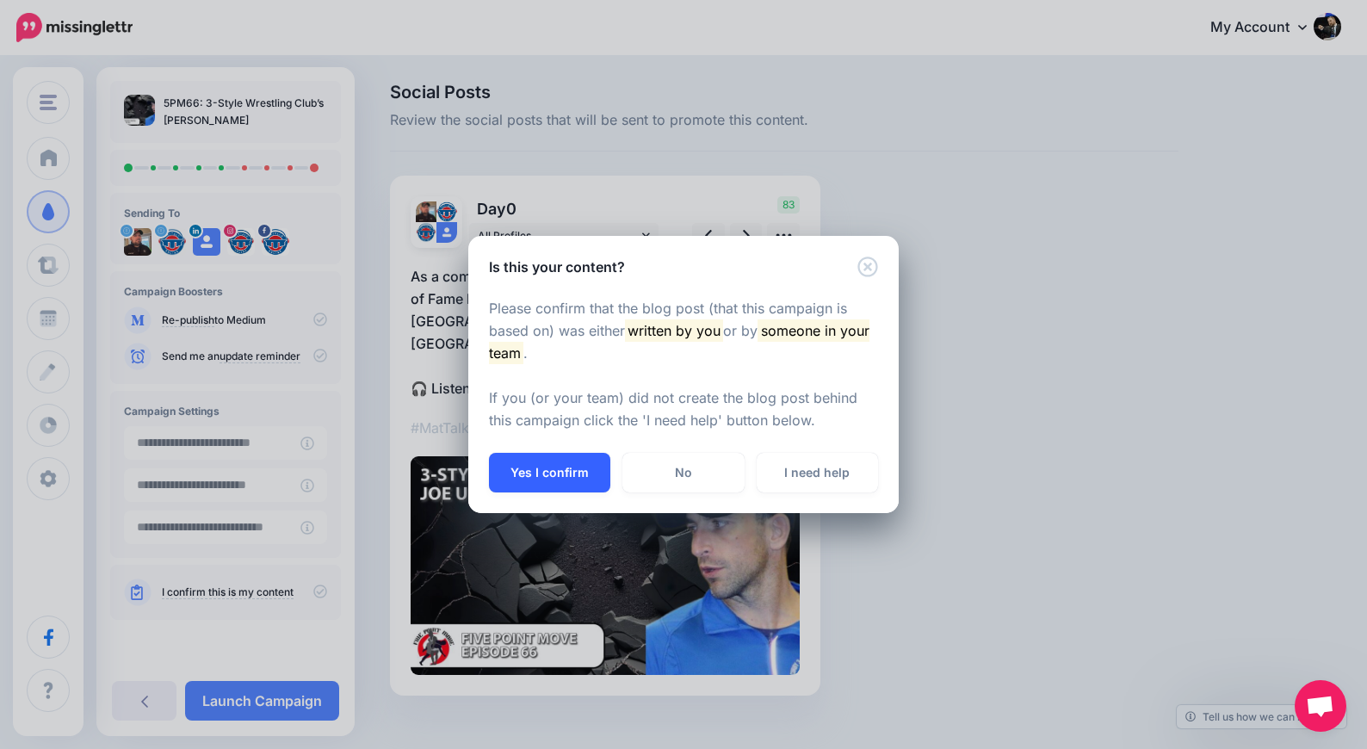
click at [542, 464] on button "Yes I confirm" at bounding box center [549, 473] width 121 height 40
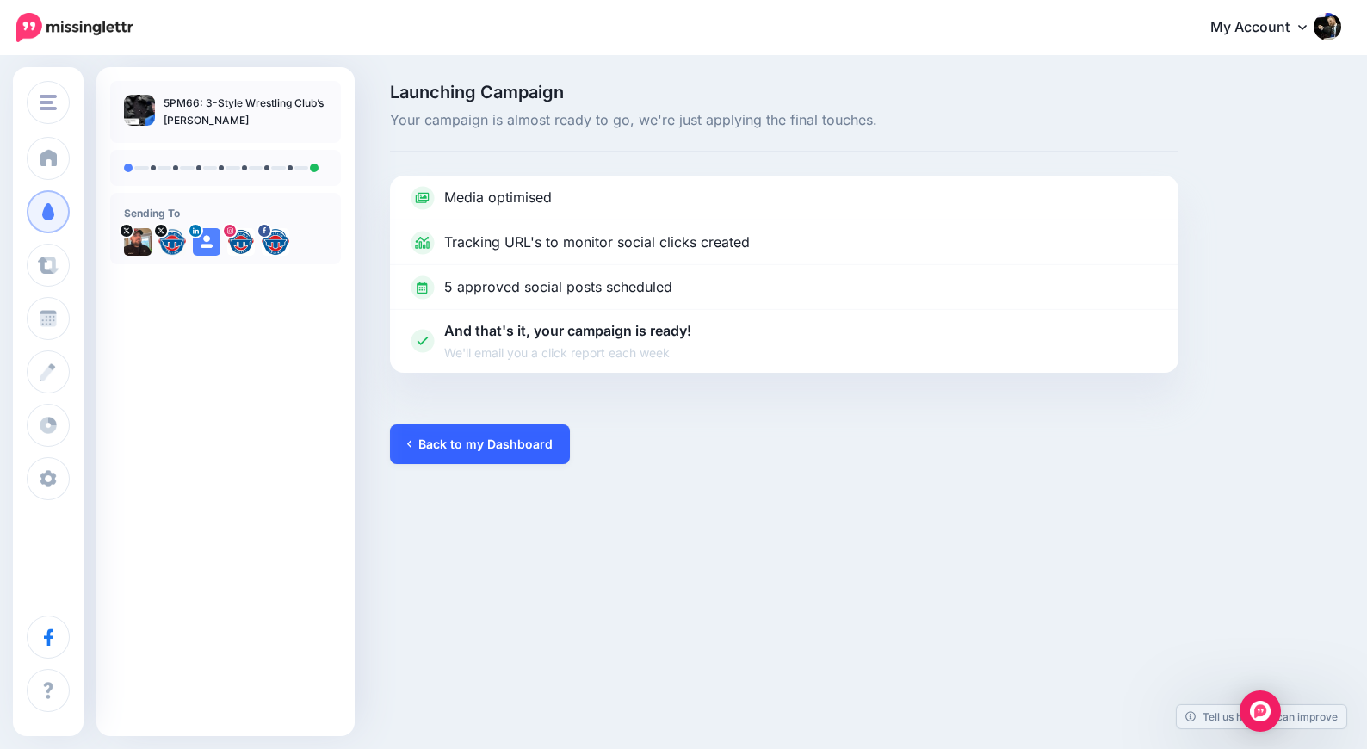
click at [498, 446] on link "Back to my Dashboard" at bounding box center [480, 444] width 180 height 40
